Goal: Task Accomplishment & Management: Use online tool/utility

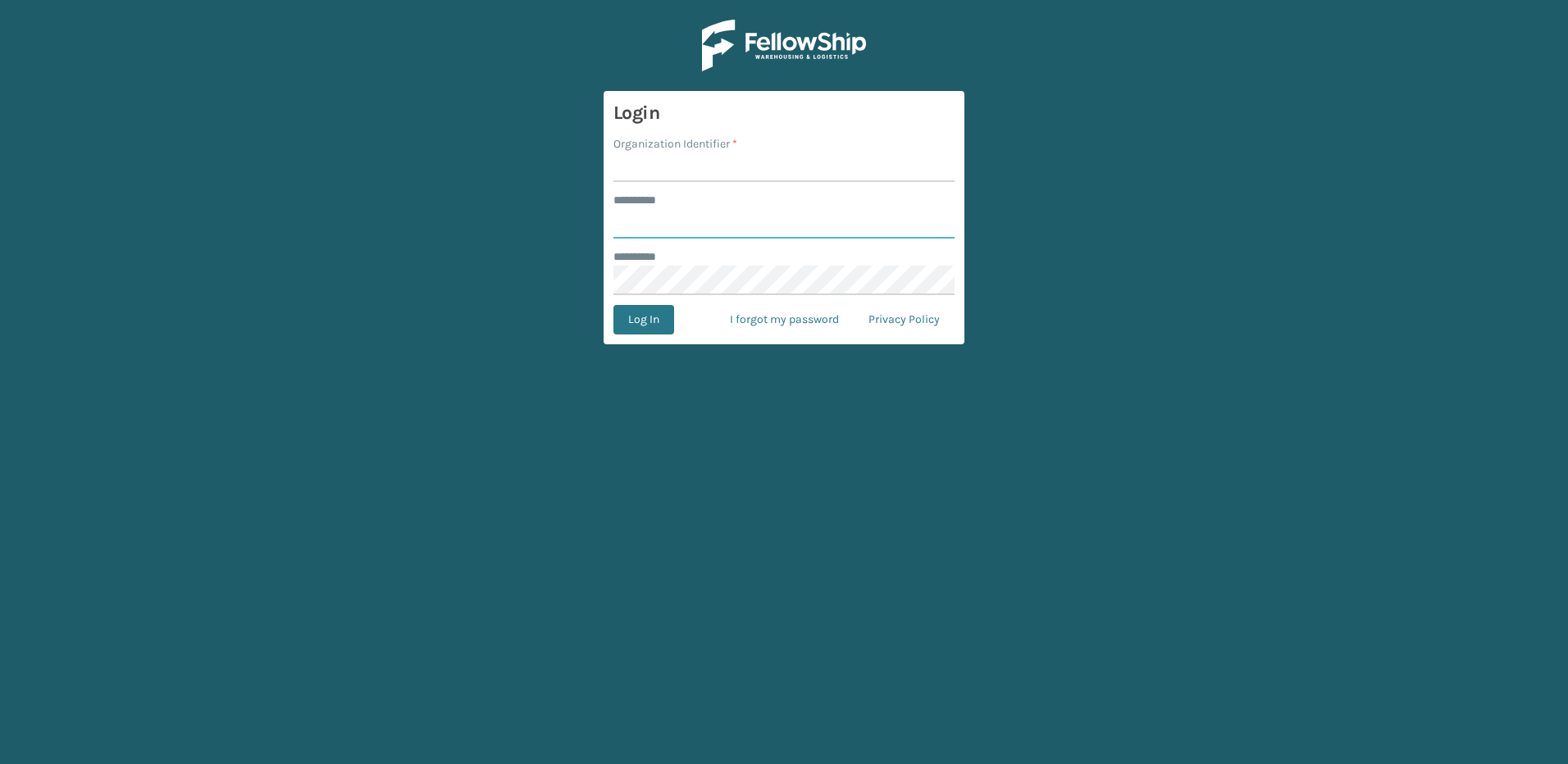
type input "********"
click at [660, 174] on input "Organization Identifier *" at bounding box center [784, 167] width 342 height 30
type input "Fellowship - East"
click at [656, 331] on button "Log In" at bounding box center [643, 320] width 60 height 30
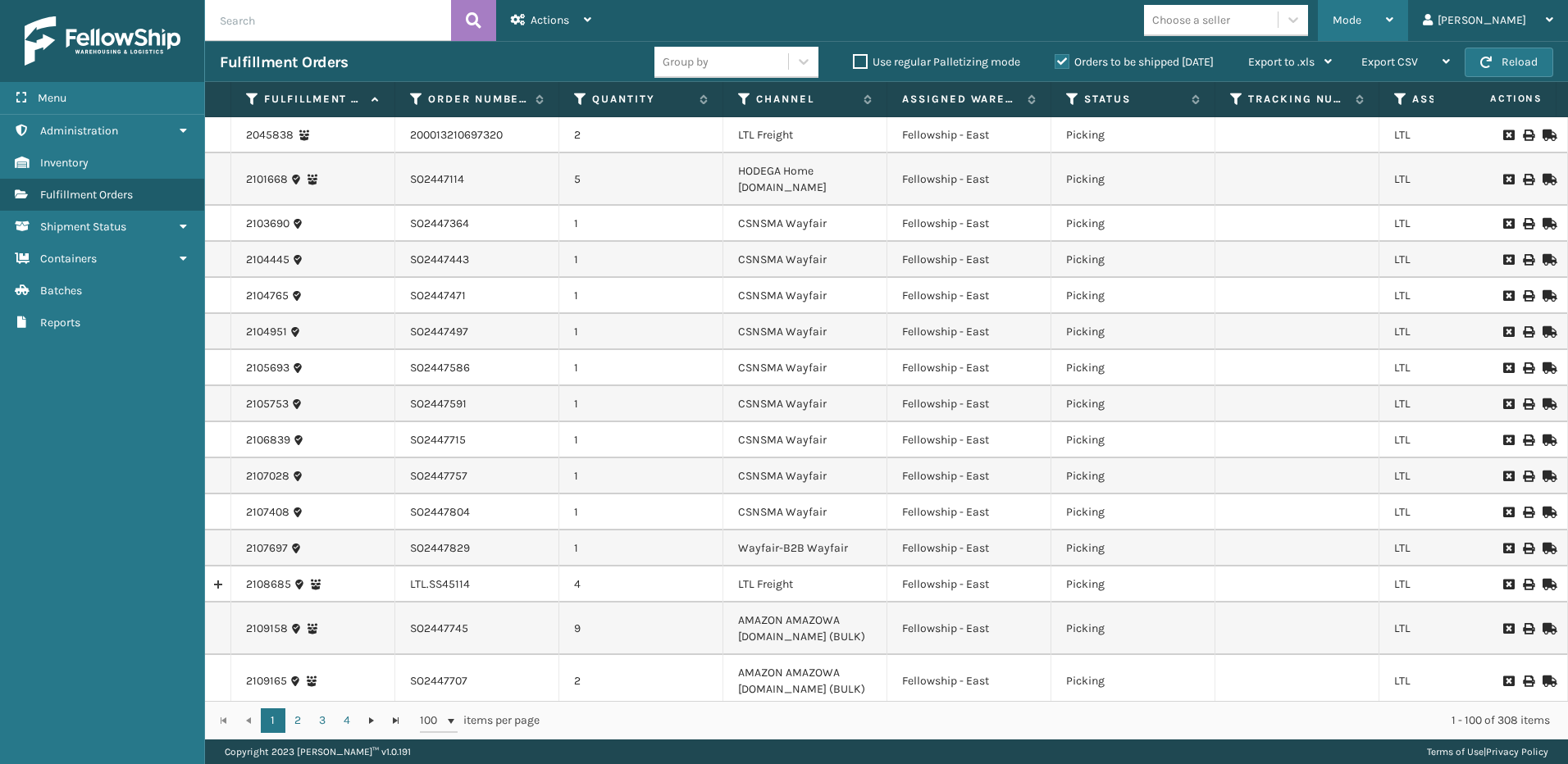
click at [1361, 17] on span "Mode" at bounding box center [1346, 20] width 29 height 14
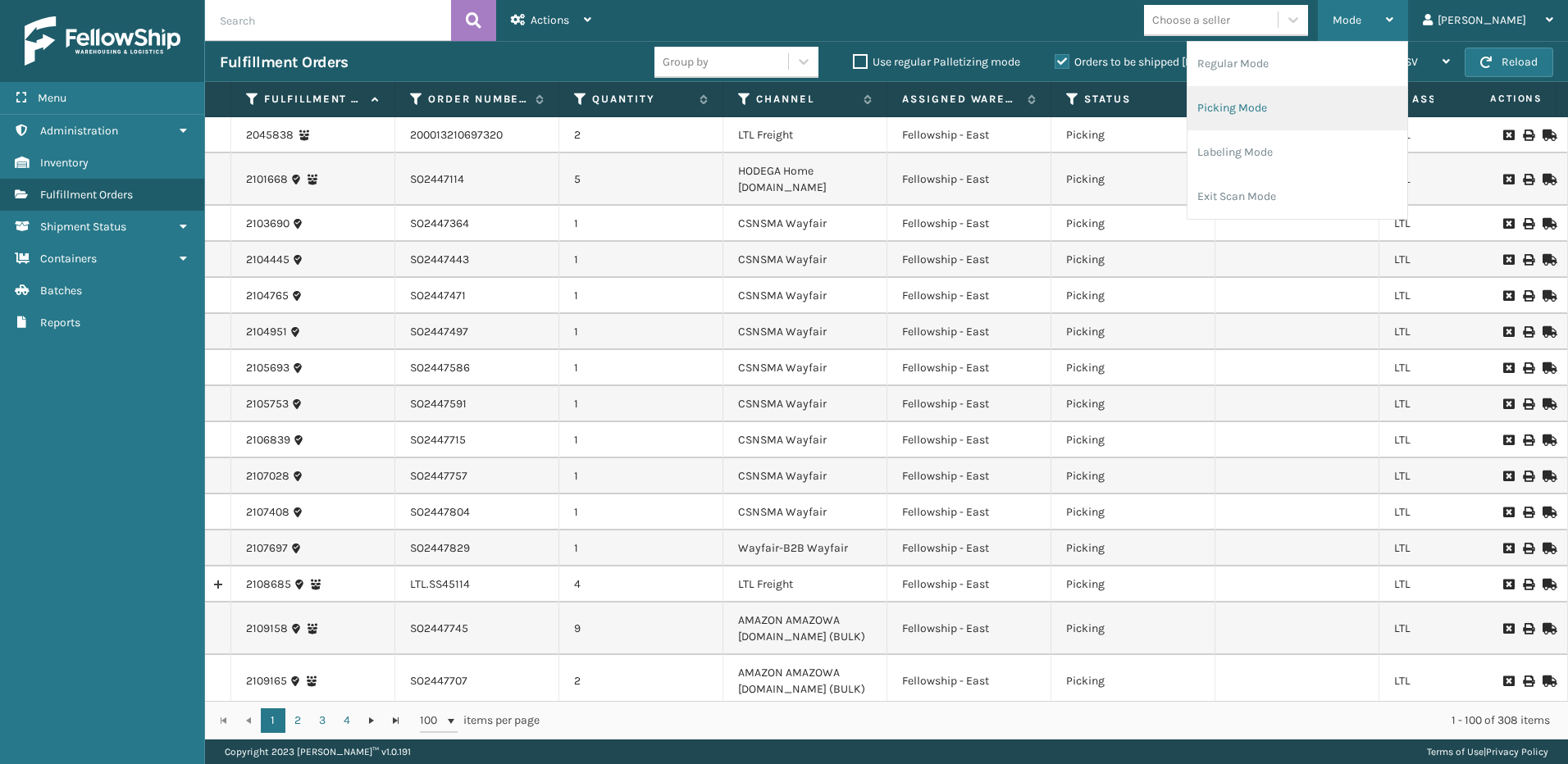
click at [1285, 101] on li "Picking Mode" at bounding box center [1297, 108] width 220 height 45
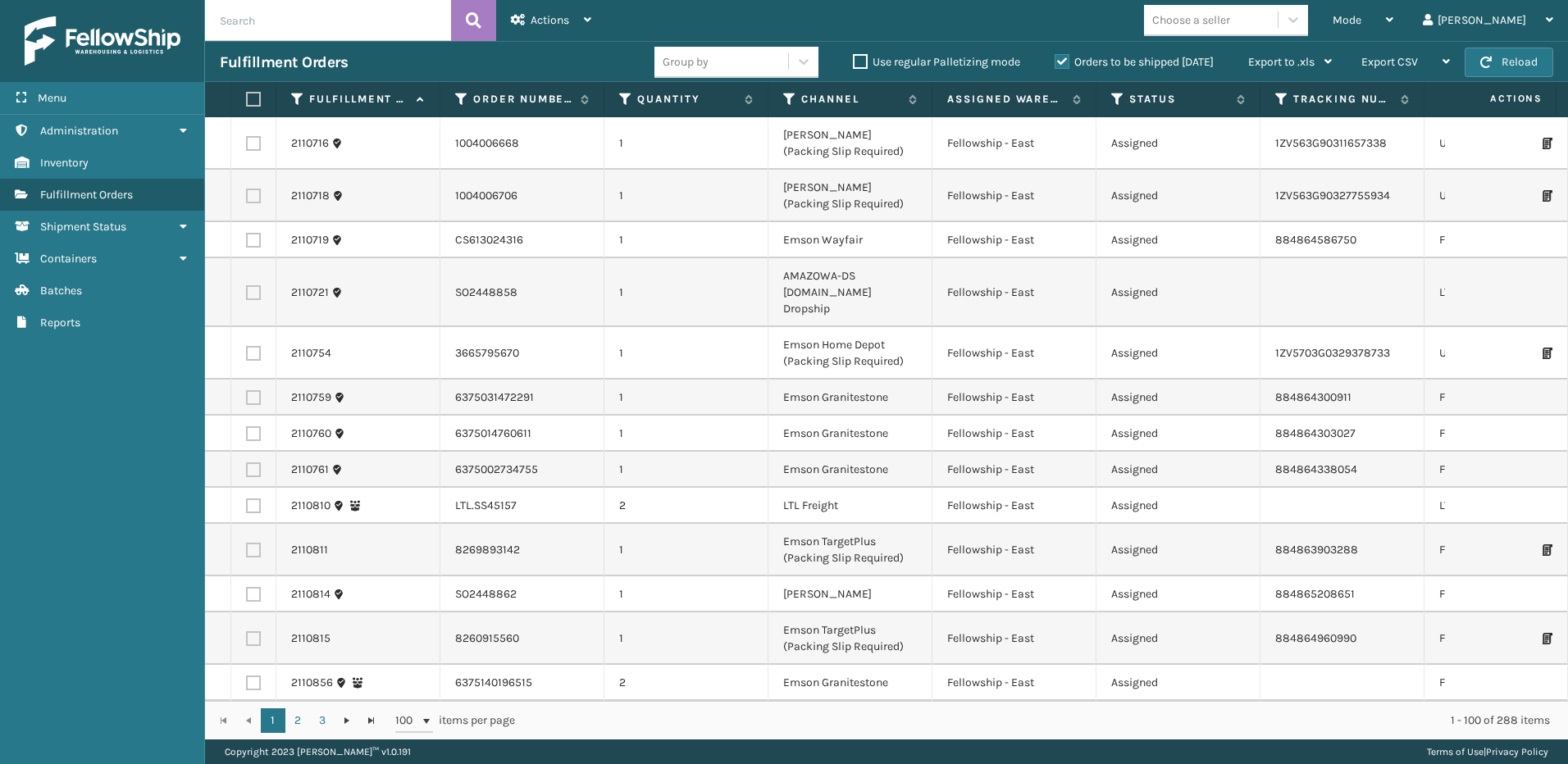
click at [252, 499] on label at bounding box center [253, 506] width 15 height 15
click at [246, 499] on input "checkbox" at bounding box center [246, 504] width 1 height 11
checkbox input "true"
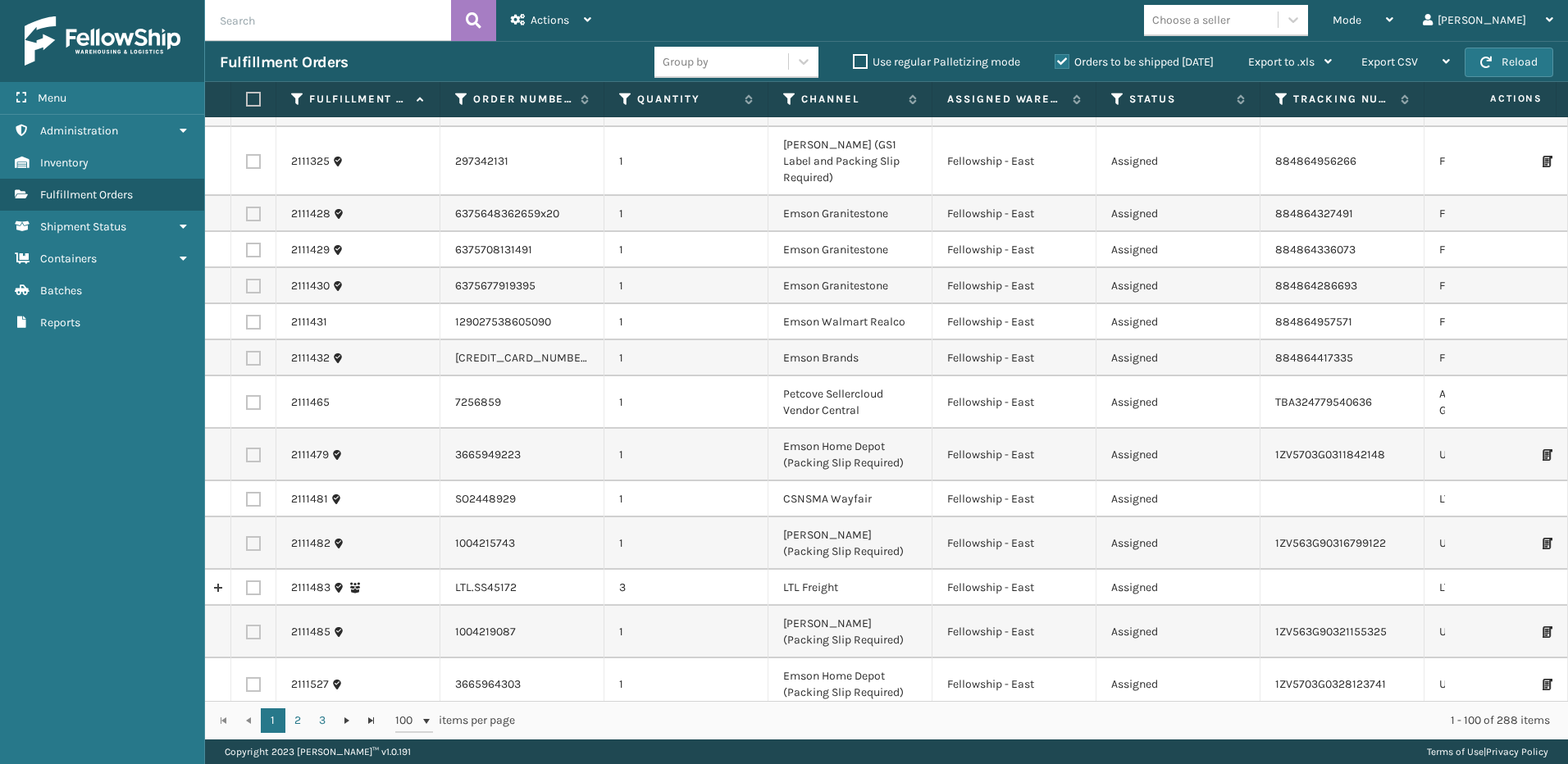
scroll to position [1640, 0]
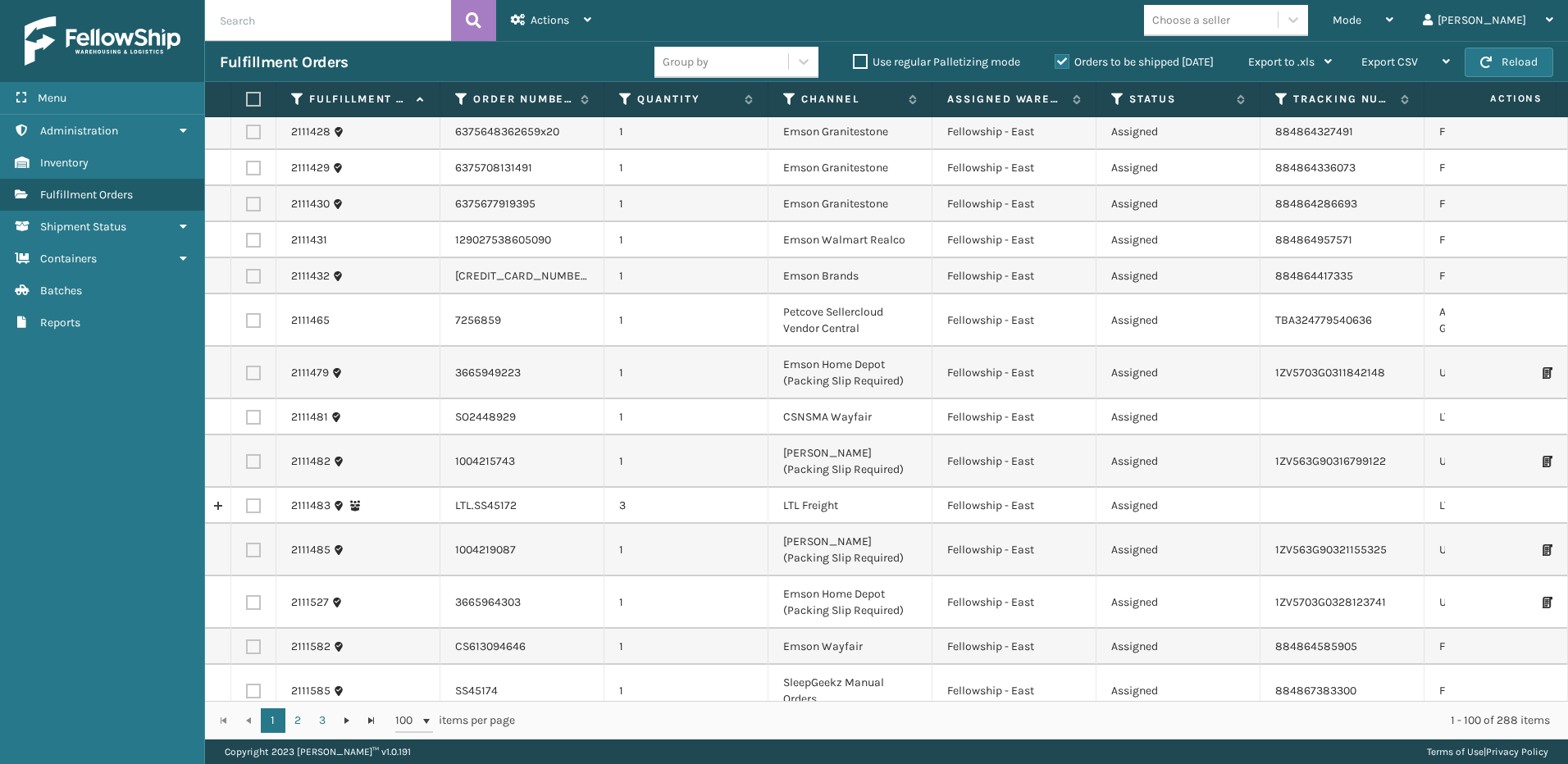
click at [254, 499] on label at bounding box center [253, 506] width 15 height 15
click at [246, 499] on input "checkbox" at bounding box center [246, 504] width 1 height 11
checkbox input "true"
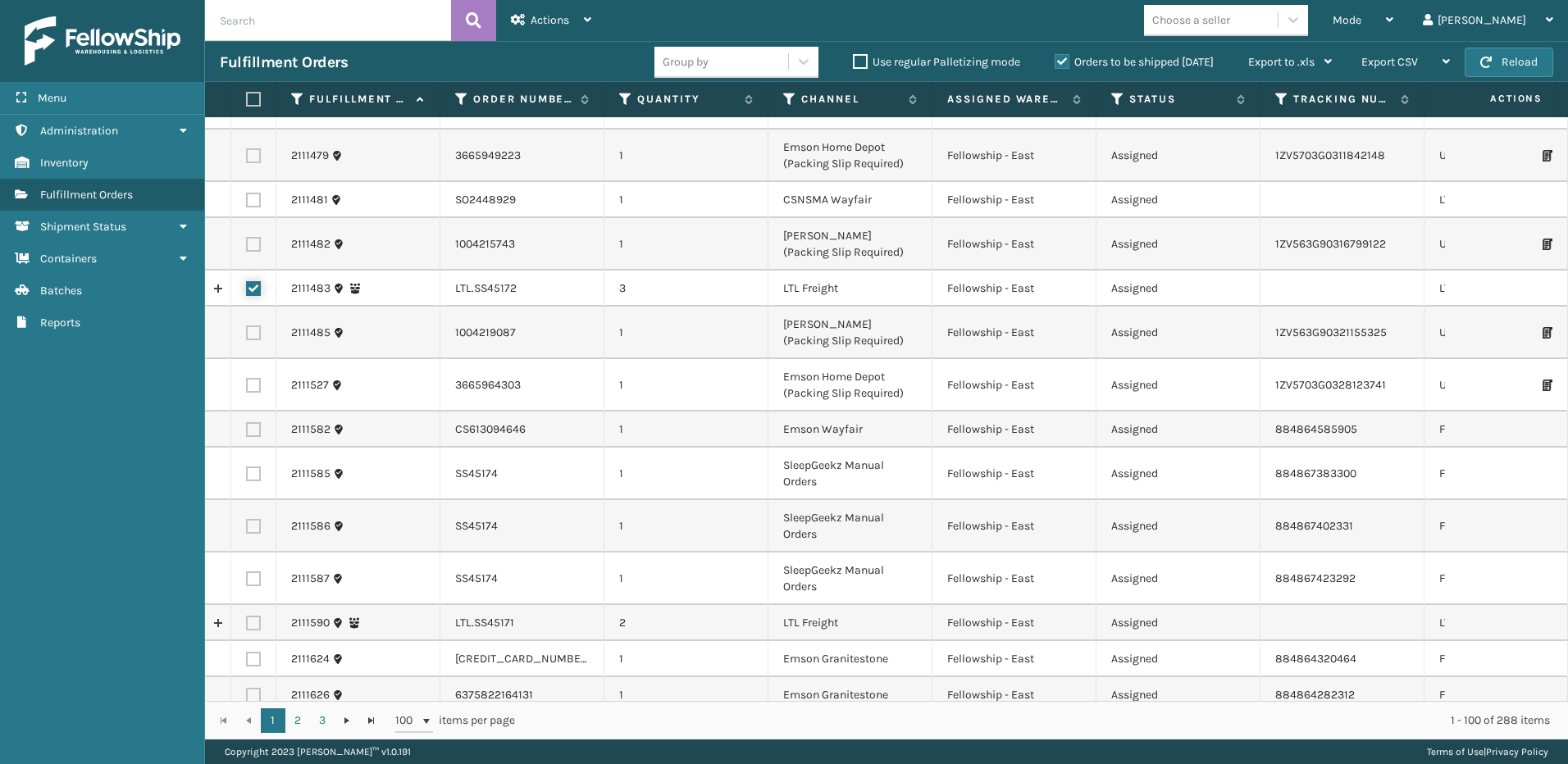
scroll to position [1885, 0]
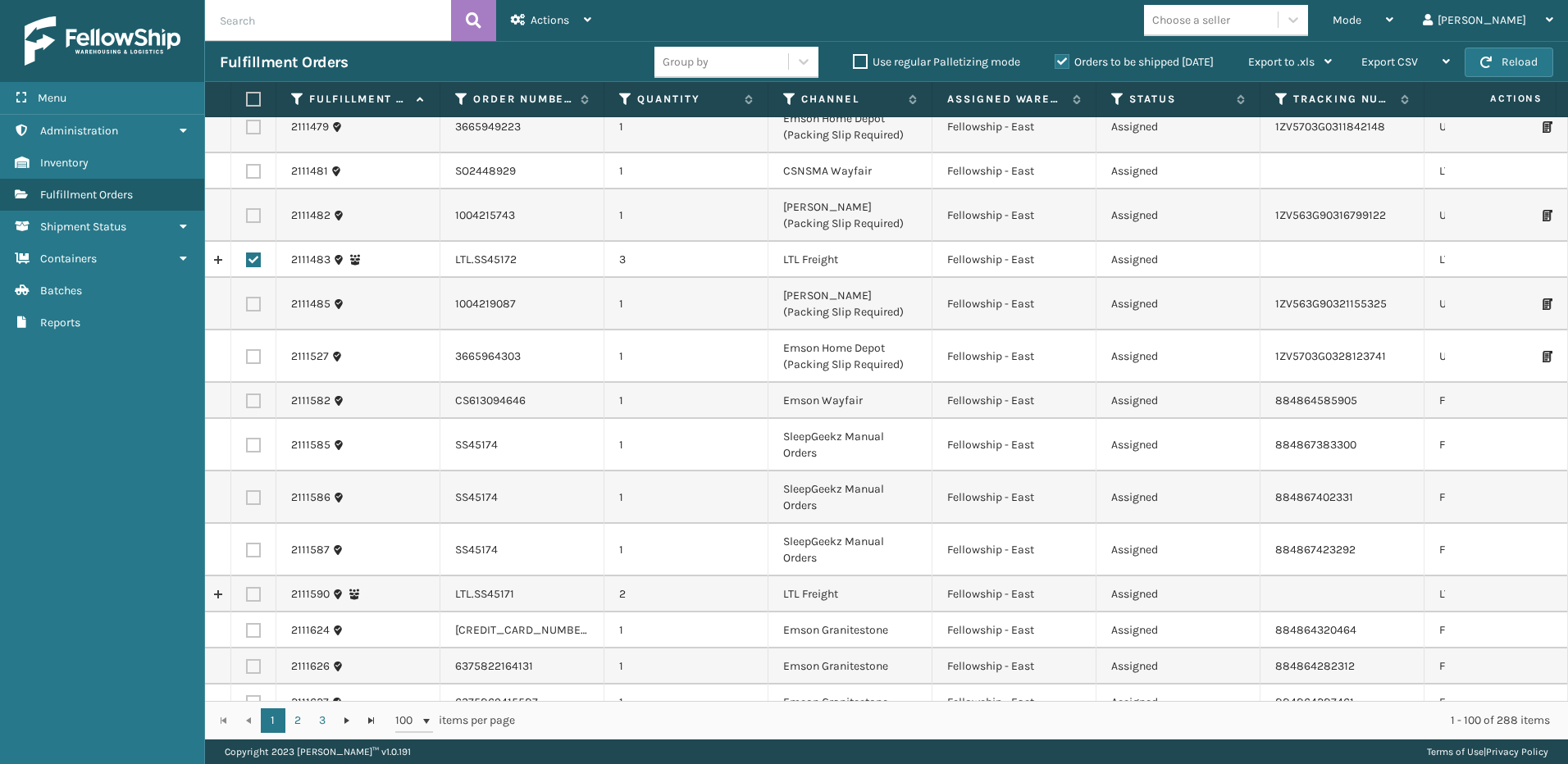
click at [249, 587] on label at bounding box center [253, 594] width 15 height 15
click at [246, 587] on input "checkbox" at bounding box center [246, 592] width 1 height 11
checkbox input "true"
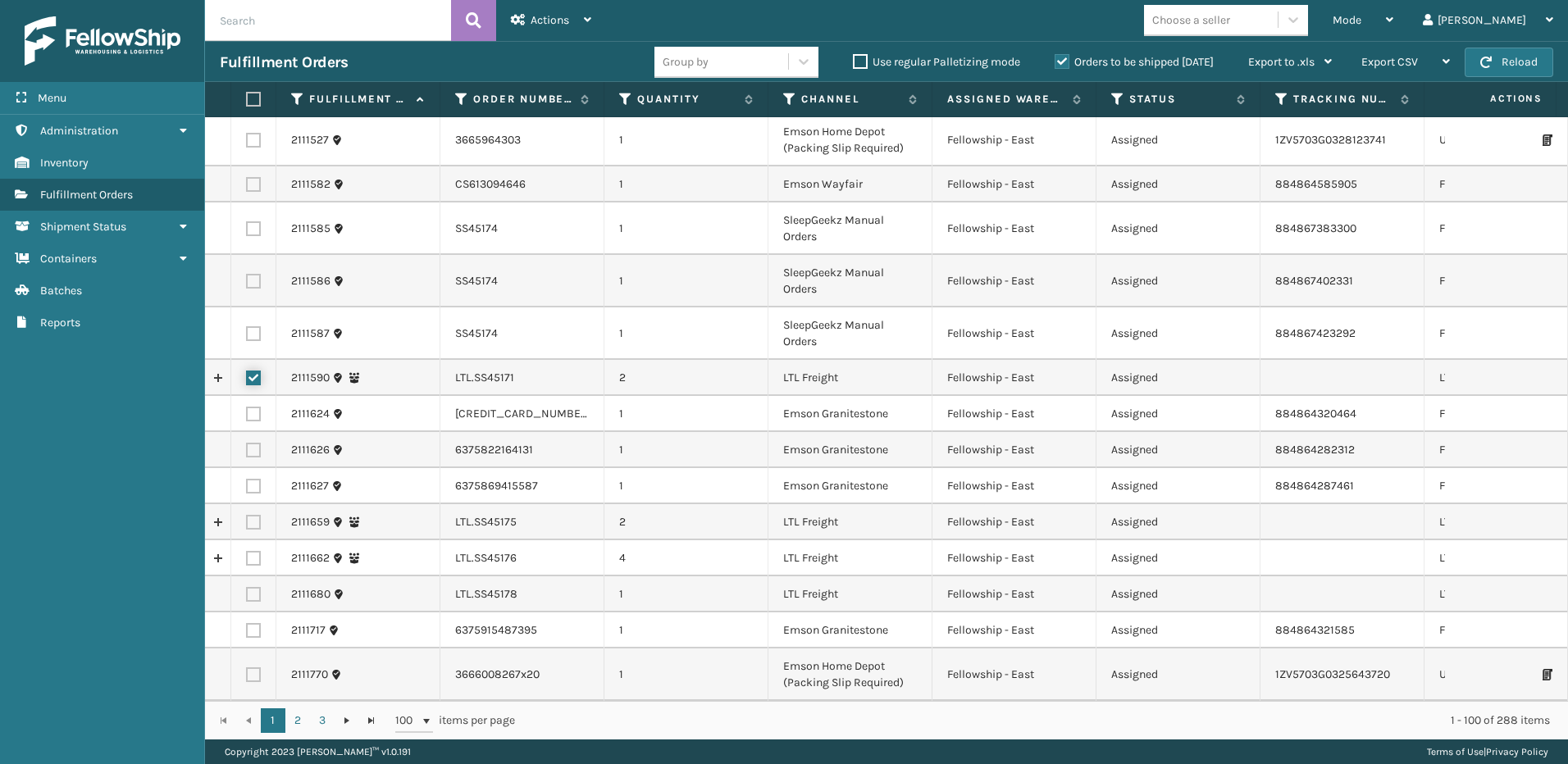
scroll to position [2132, 0]
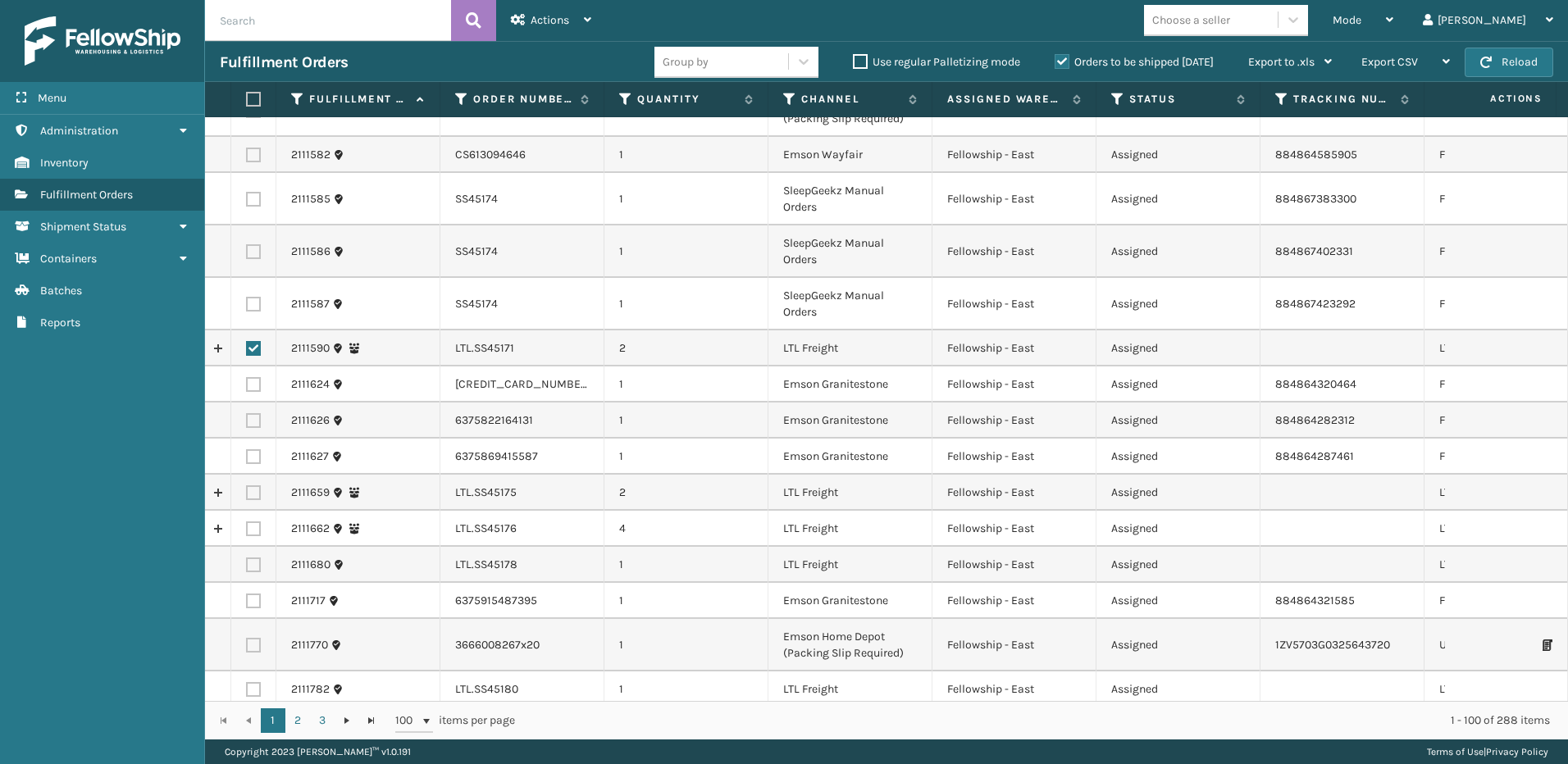
click at [251, 485] on label at bounding box center [253, 492] width 15 height 15
click at [246, 485] on input "checkbox" at bounding box center [246, 490] width 1 height 11
checkbox input "true"
click at [252, 522] on label at bounding box center [253, 528] width 15 height 15
click at [246, 522] on input "checkbox" at bounding box center [246, 526] width 1 height 11
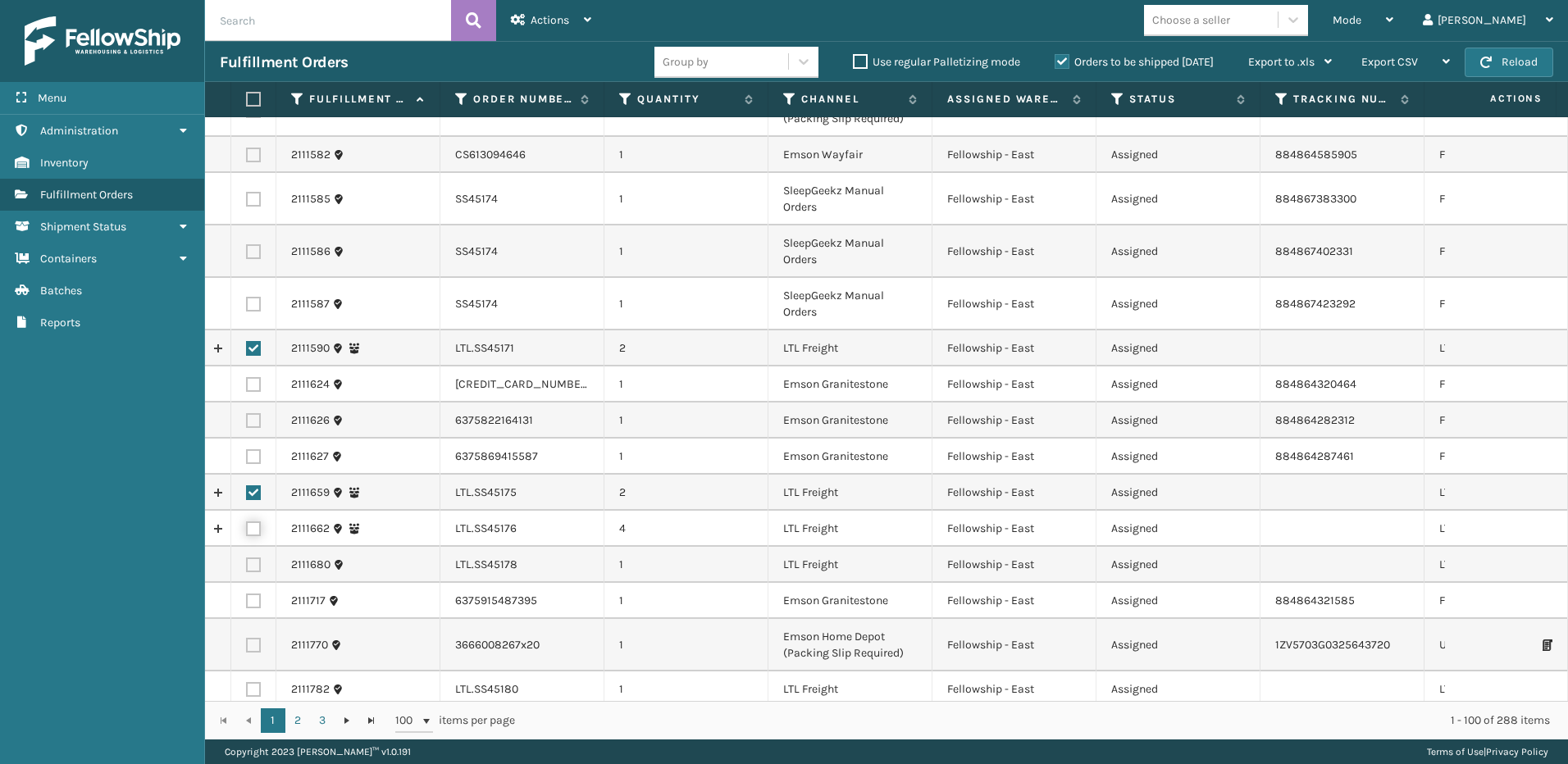
checkbox input "true"
click at [255, 557] on label at bounding box center [253, 564] width 15 height 15
click at [246, 557] on input "checkbox" at bounding box center [246, 562] width 1 height 11
checkbox input "true"
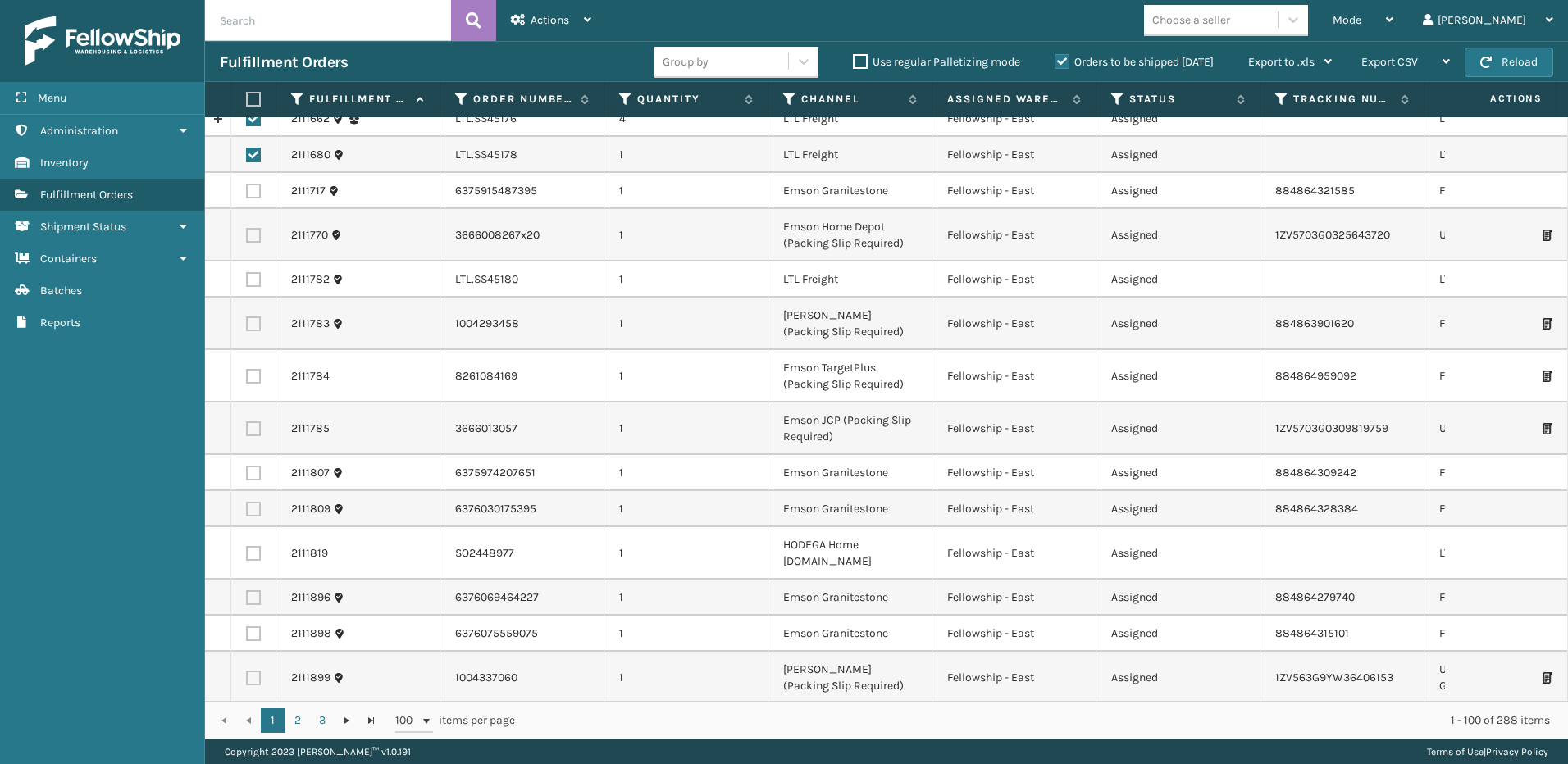
click at [254, 272] on label at bounding box center [253, 279] width 15 height 15
click at [246, 272] on input "checkbox" at bounding box center [246, 277] width 1 height 11
checkbox input "true"
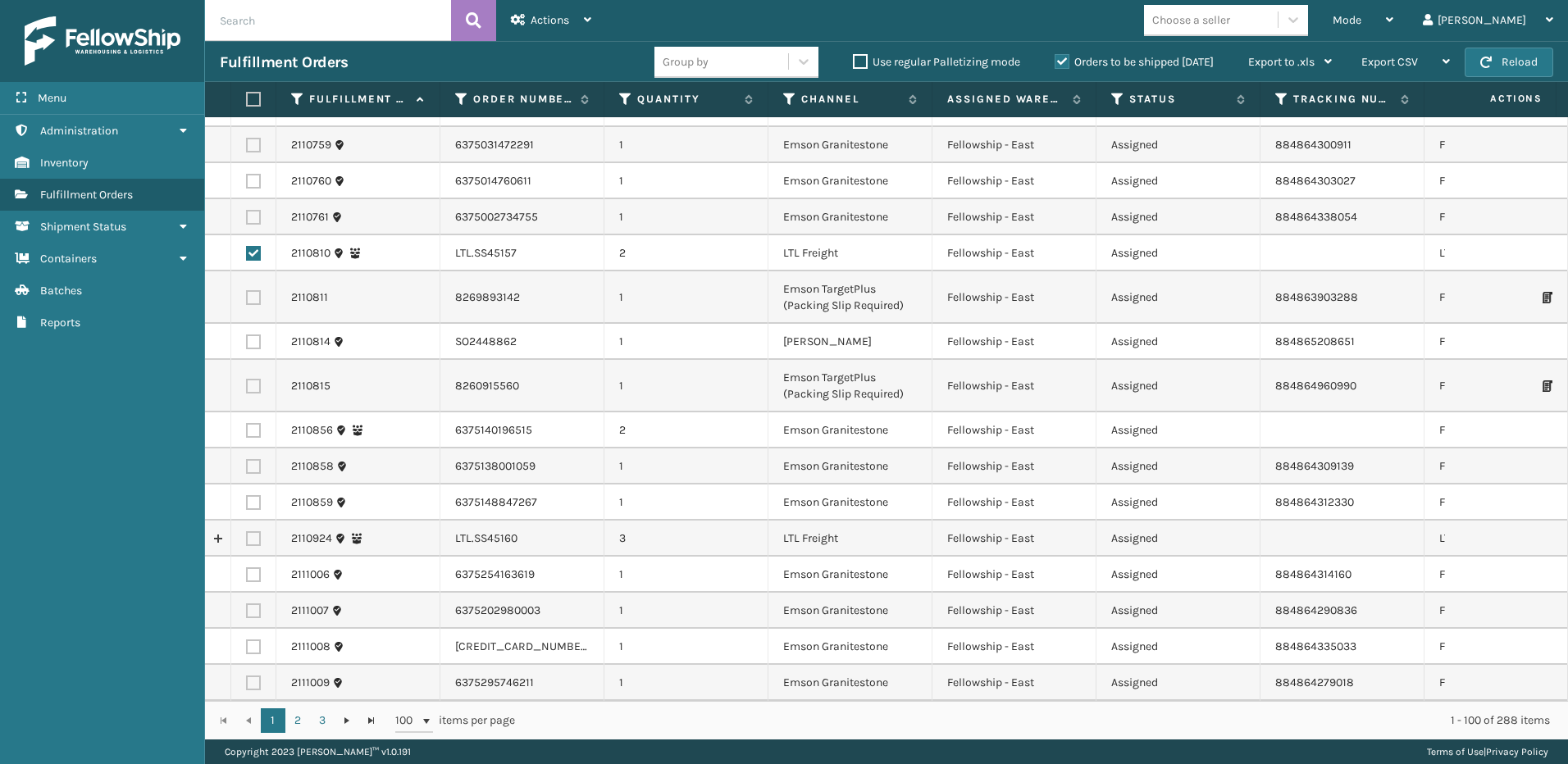
scroll to position [281, 0]
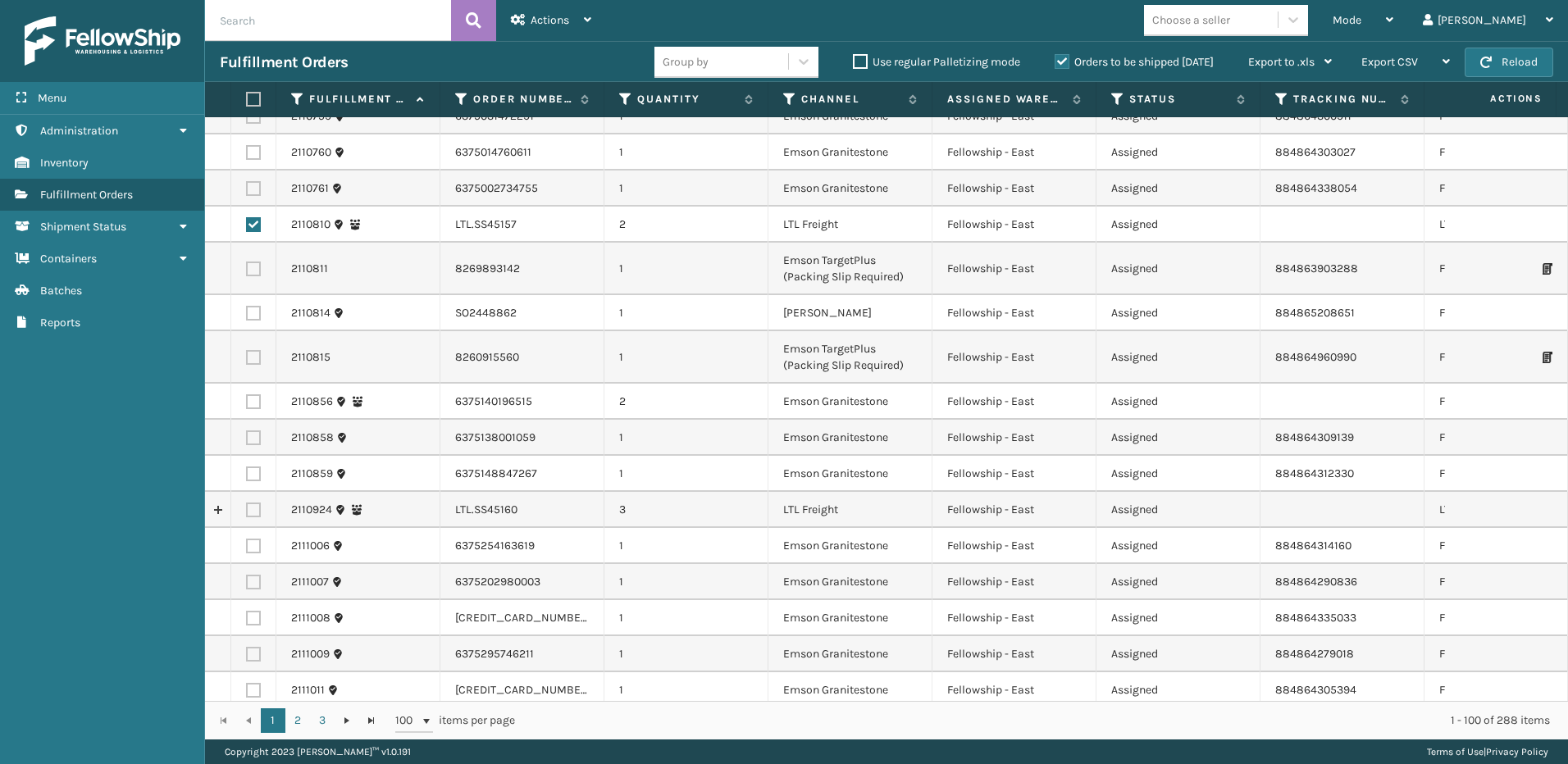
click at [250, 503] on label at bounding box center [253, 510] width 15 height 15
click at [246, 503] on input "checkbox" at bounding box center [246, 508] width 1 height 11
checkbox input "true"
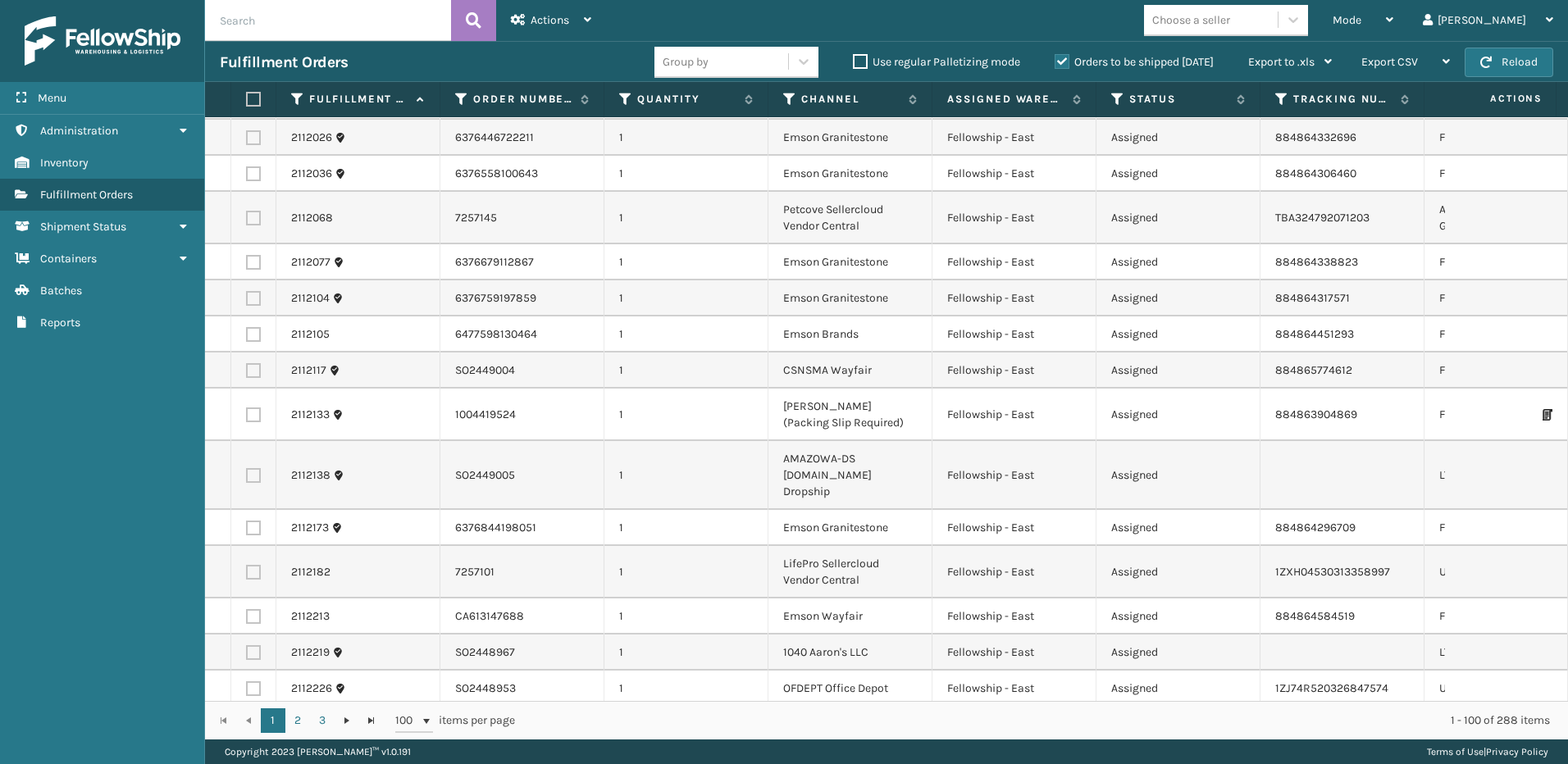
scroll to position [3561, 0]
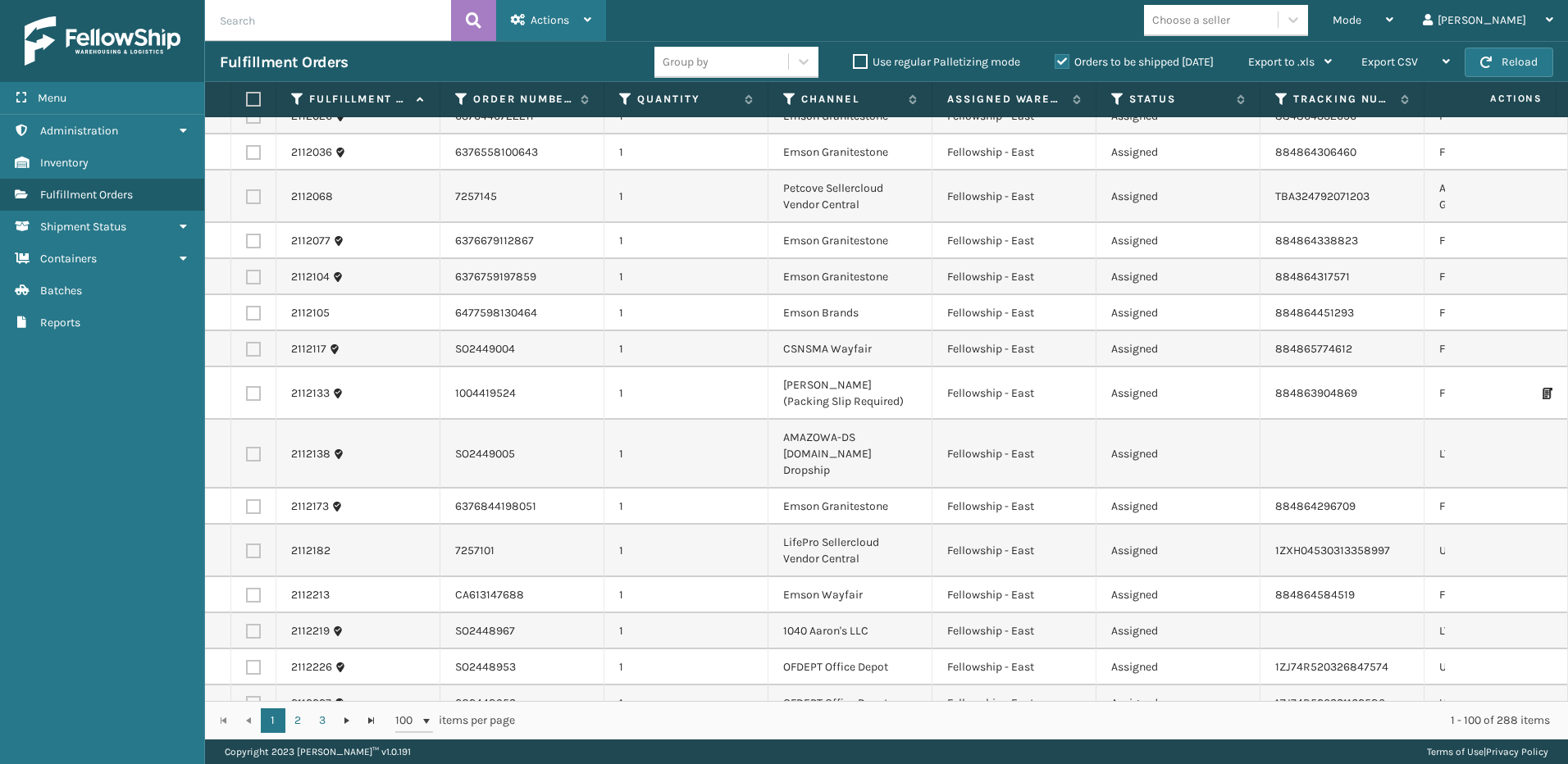
click at [551, 8] on div "Actions" at bounding box center [550, 20] width 80 height 41
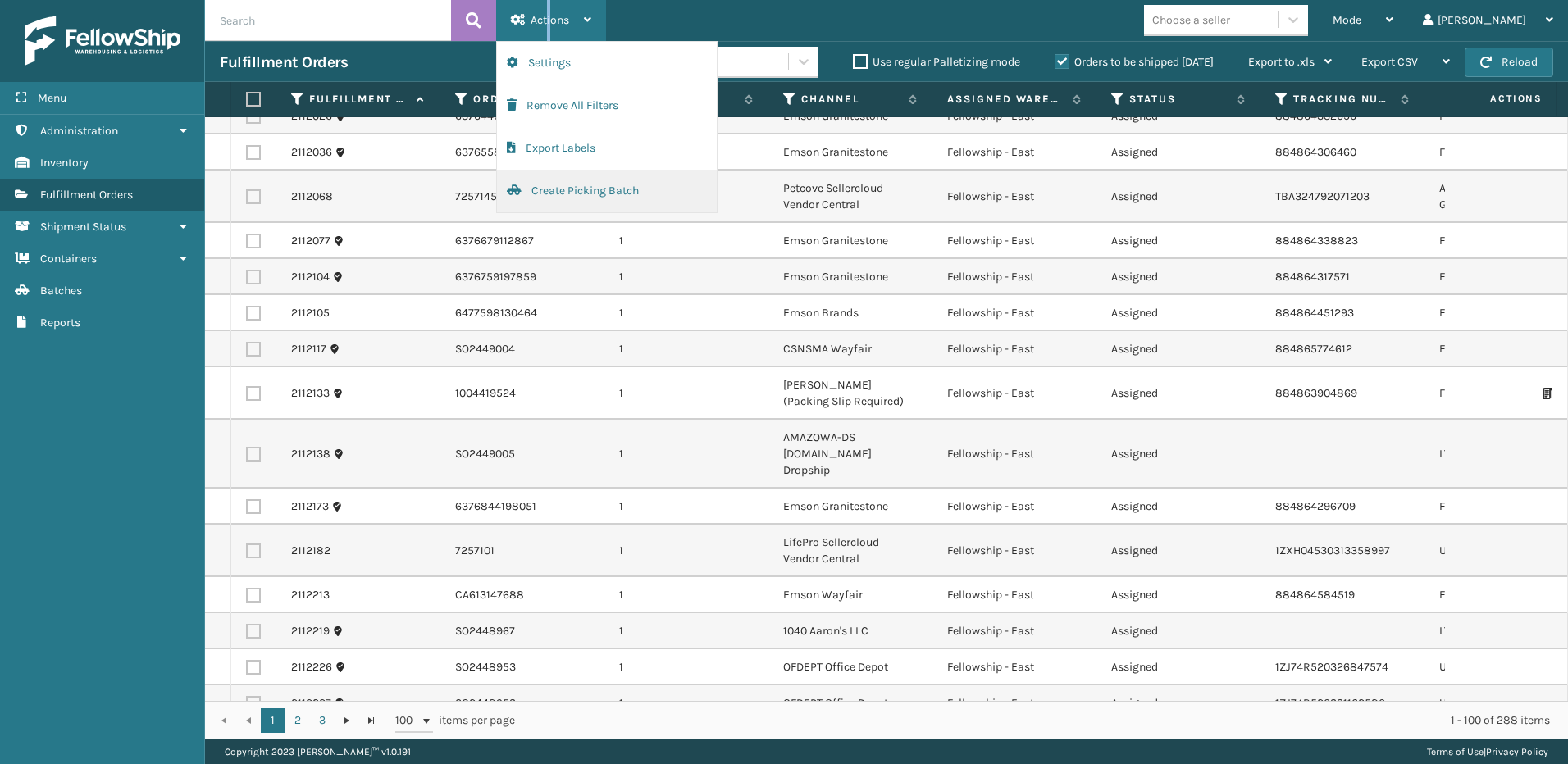
drag, startPoint x: 551, startPoint y: 8, endPoint x: 558, endPoint y: 190, distance: 182.1
click at [558, 190] on button "Create Picking Batch" at bounding box center [607, 190] width 220 height 43
